Goal: Find specific page/section: Find specific page/section

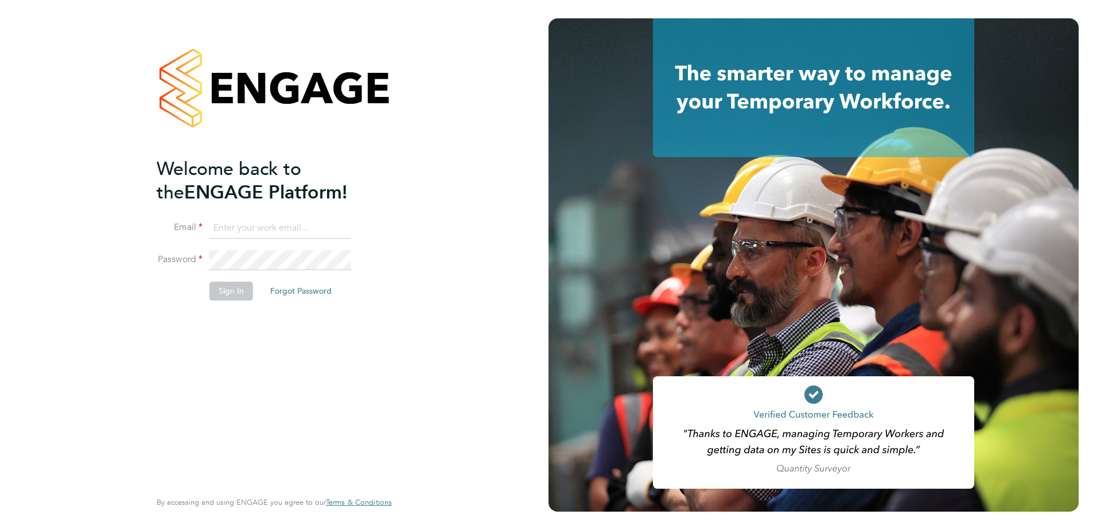
type input "julie.tante@apleona.com"
click at [228, 290] on button "Sign In" at bounding box center [231, 291] width 44 height 18
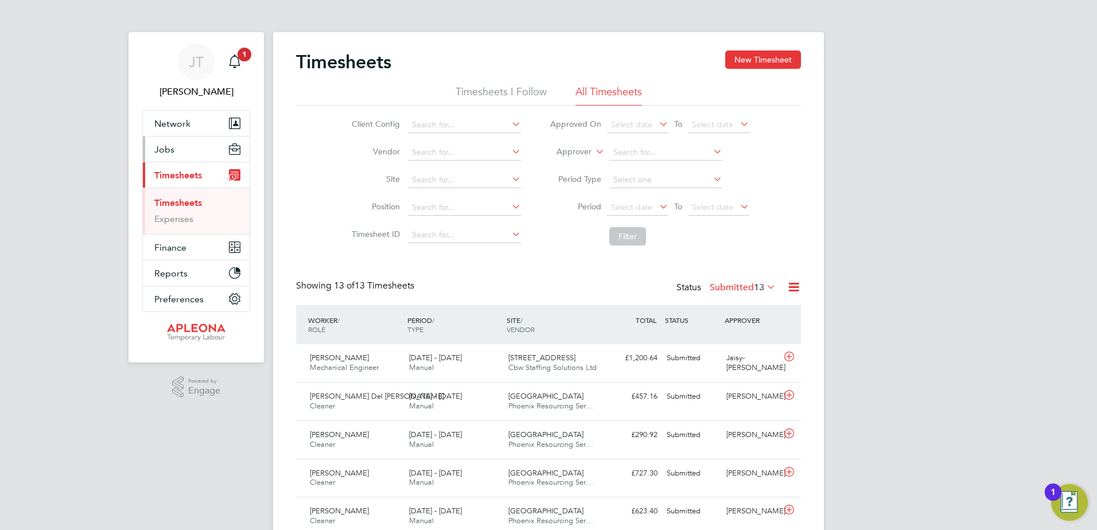
click at [161, 148] on span "Jobs" at bounding box center [164, 149] width 20 height 11
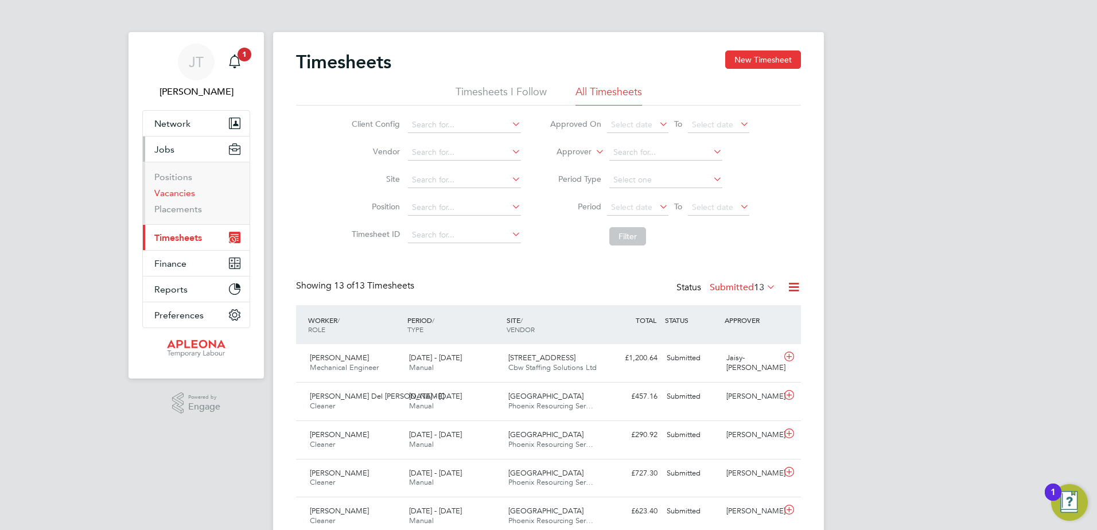
click at [173, 189] on link "Vacancies" at bounding box center [174, 193] width 41 height 11
